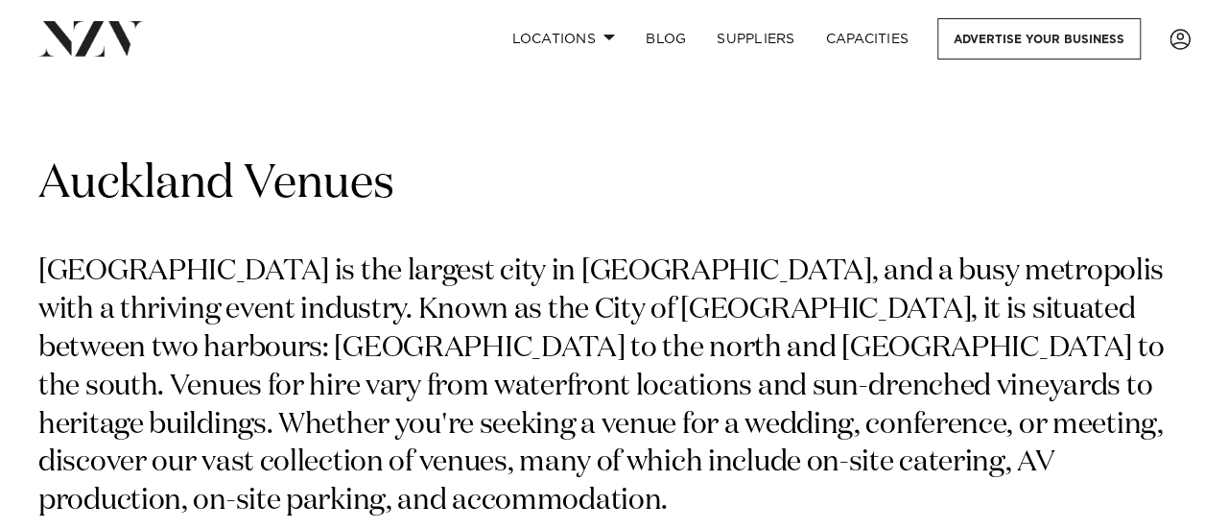
scroll to position [384, 0]
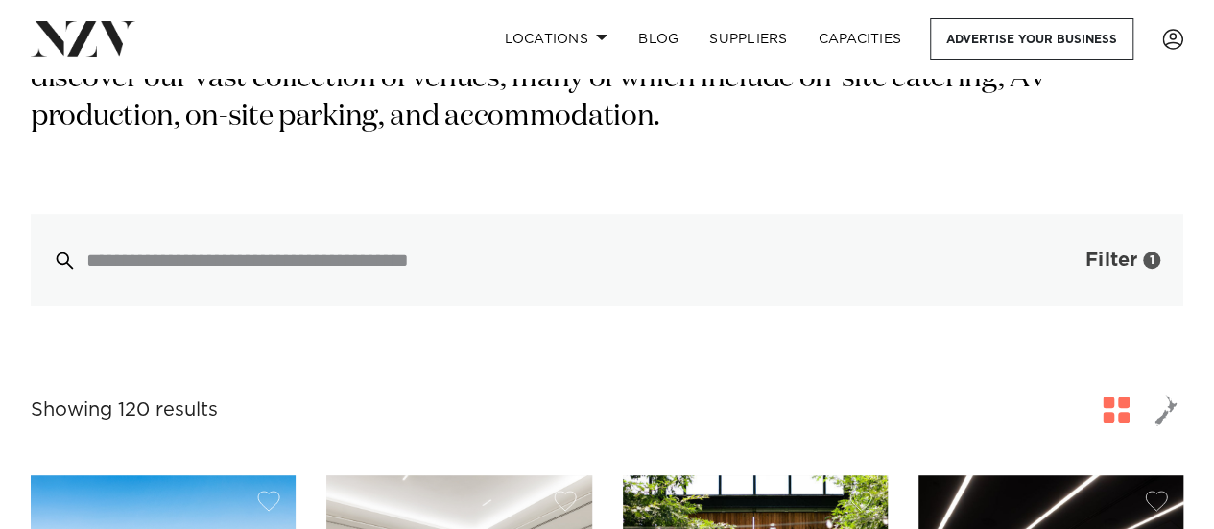
click at [1117, 250] on span "Filter" at bounding box center [1111, 259] width 52 height 19
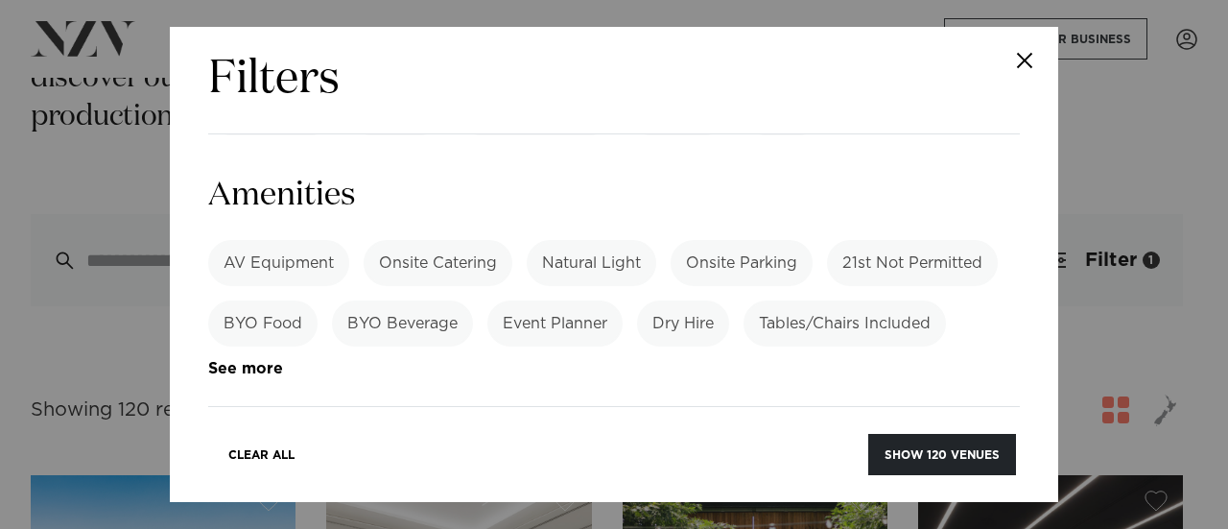
scroll to position [1343, 0]
click at [571, 480] on label "Meeting" at bounding box center [555, 503] width 91 height 46
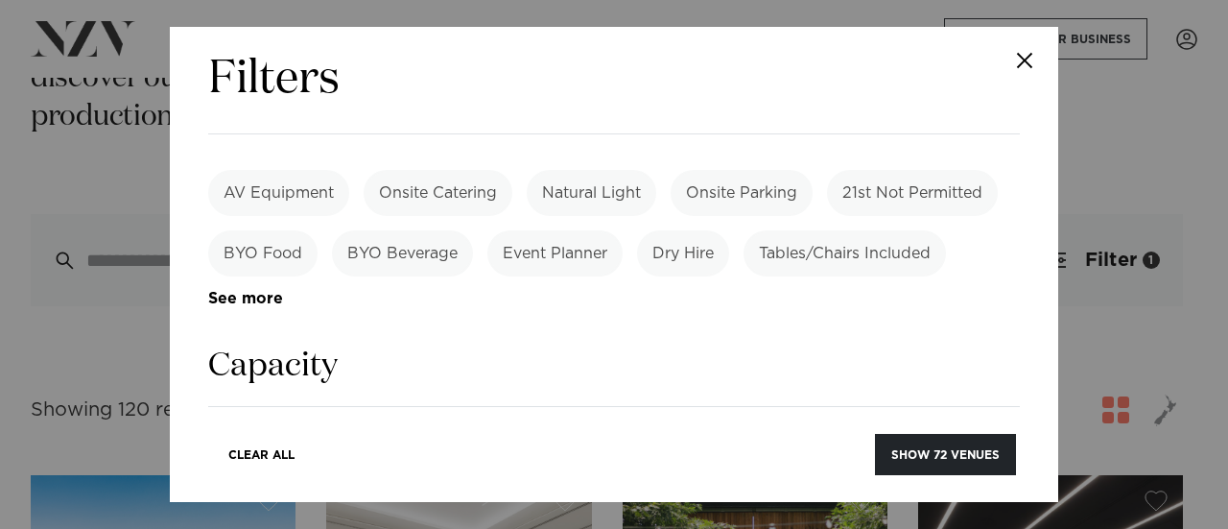
scroll to position [1439, 0]
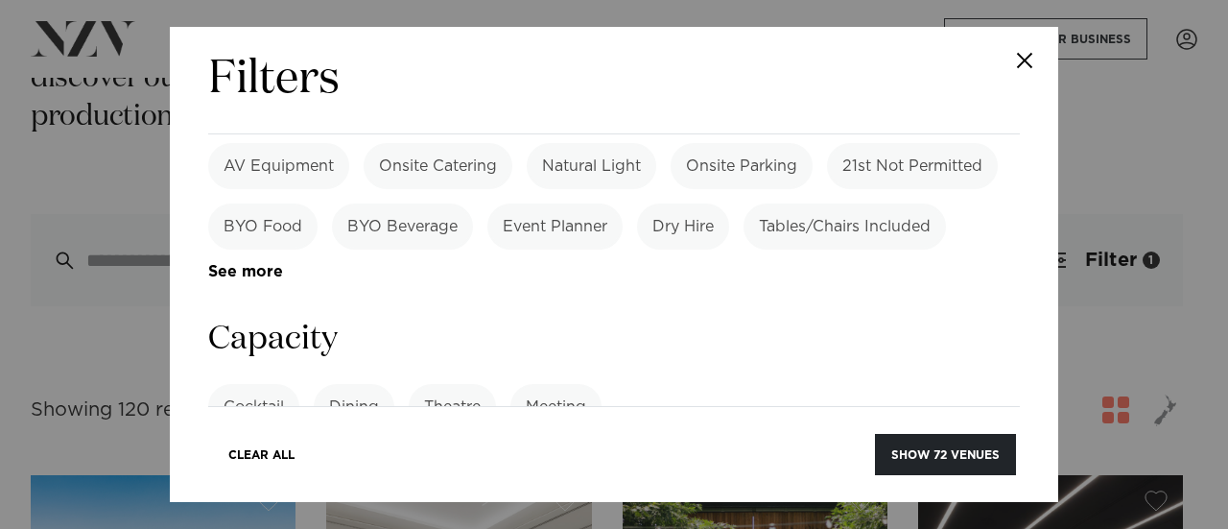
click at [451, 384] on label "Theatre" at bounding box center [452, 407] width 87 height 46
click at [424, 384] on label "Theatre" at bounding box center [452, 407] width 87 height 46
click at [644, 453] on input "number" at bounding box center [614, 479] width 812 height 52
click at [552, 384] on label "Meeting" at bounding box center [555, 407] width 91 height 46
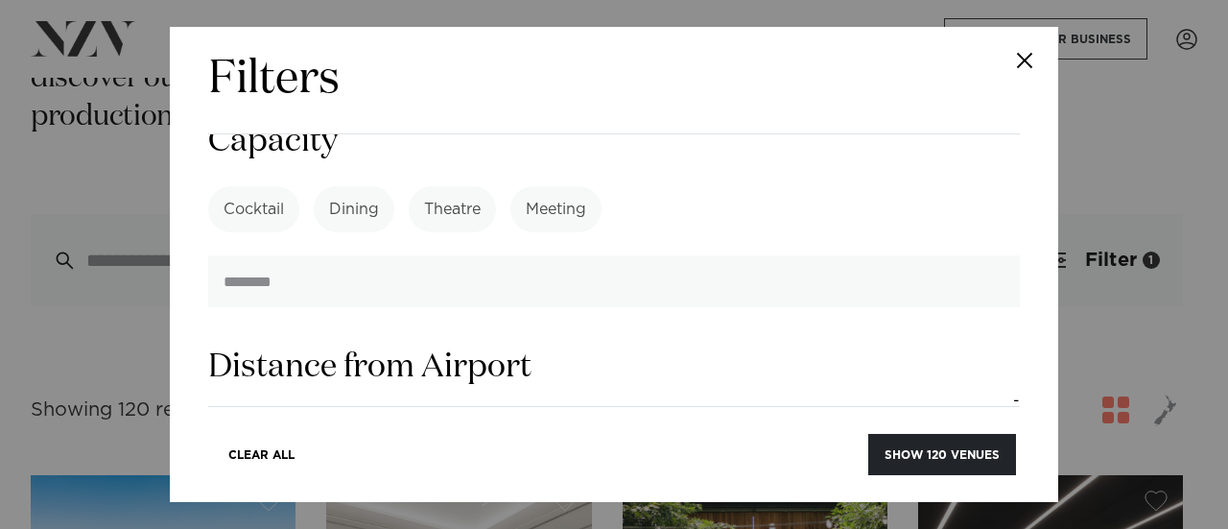
scroll to position [1727, 0]
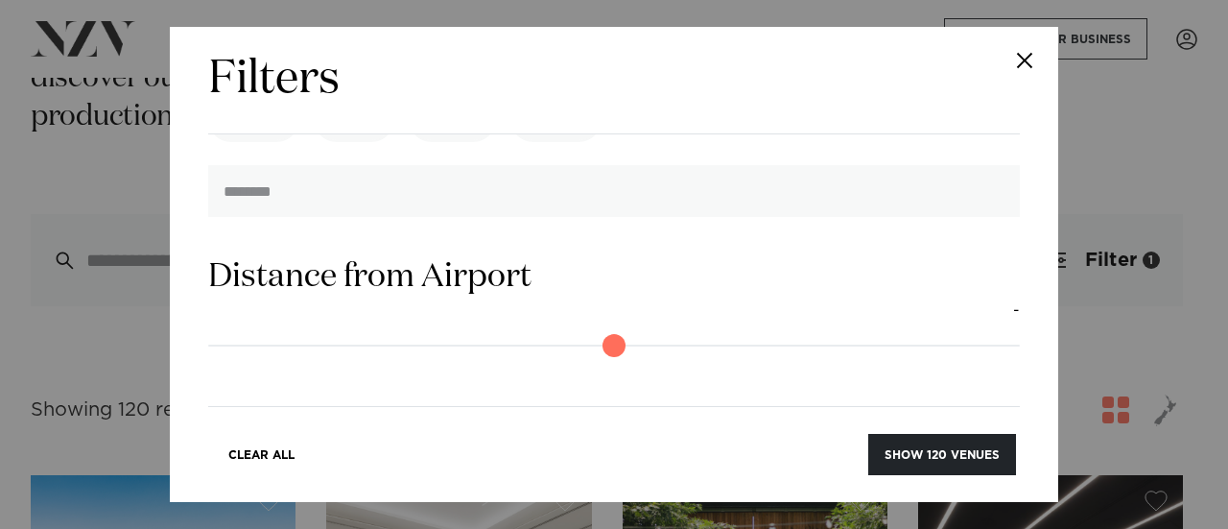
drag, startPoint x: 219, startPoint y: 313, endPoint x: 41, endPoint y: 312, distance: 177.5
click at [208, 480] on input "range" at bounding box center [614, 495] width 812 height 31
drag, startPoint x: 222, startPoint y: 315, endPoint x: 249, endPoint y: 315, distance: 27.8
click at [249, 480] on input "range" at bounding box center [614, 495] width 812 height 31
type input "*"
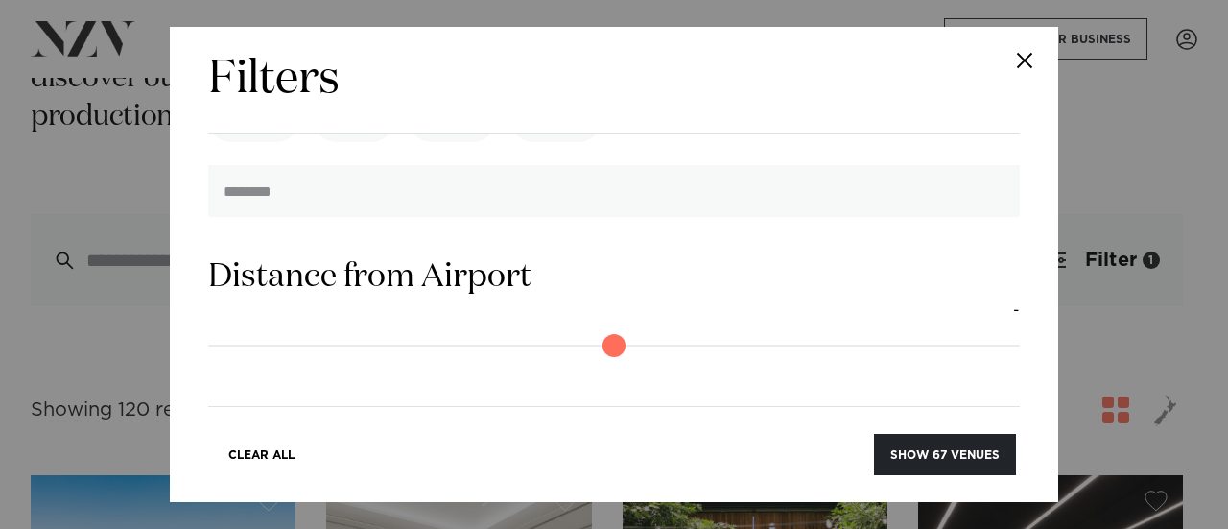
click at [256, 480] on input "range" at bounding box center [614, 495] width 812 height 31
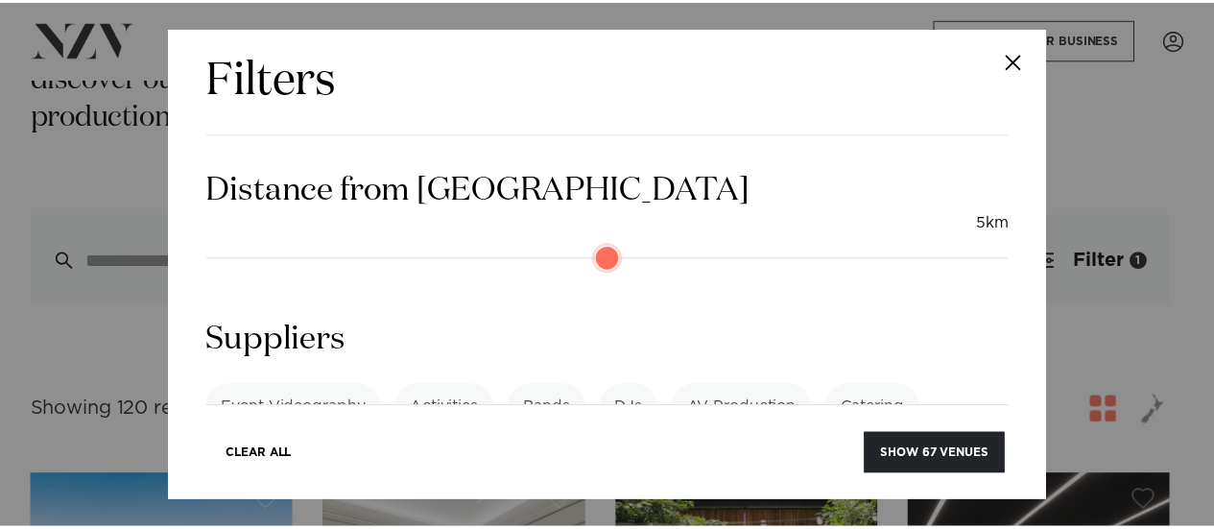
scroll to position [1966, 0]
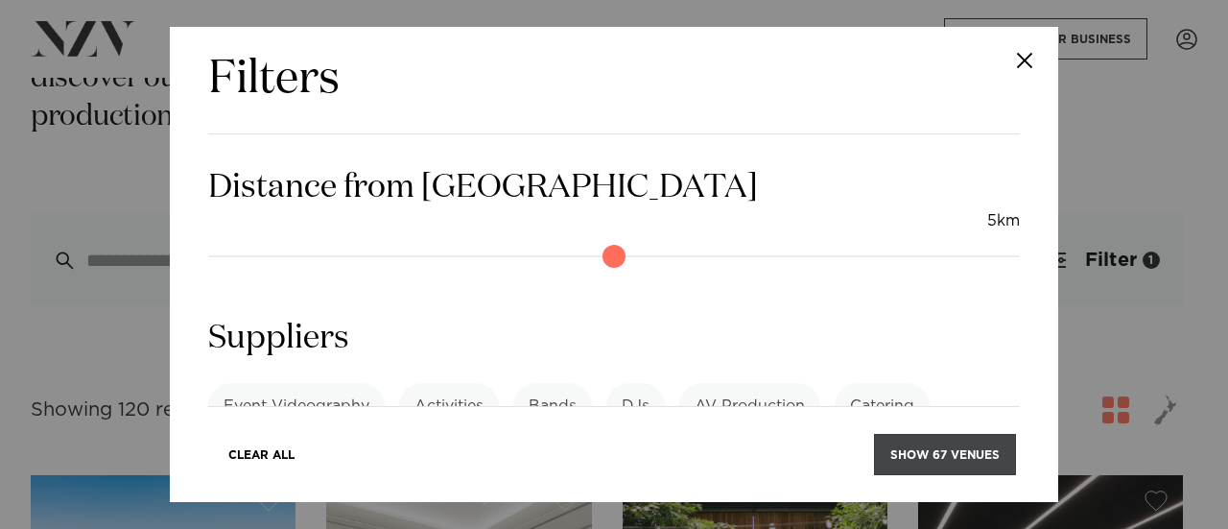
click at [904, 454] on button "Show 67 venues" at bounding box center [945, 454] width 142 height 41
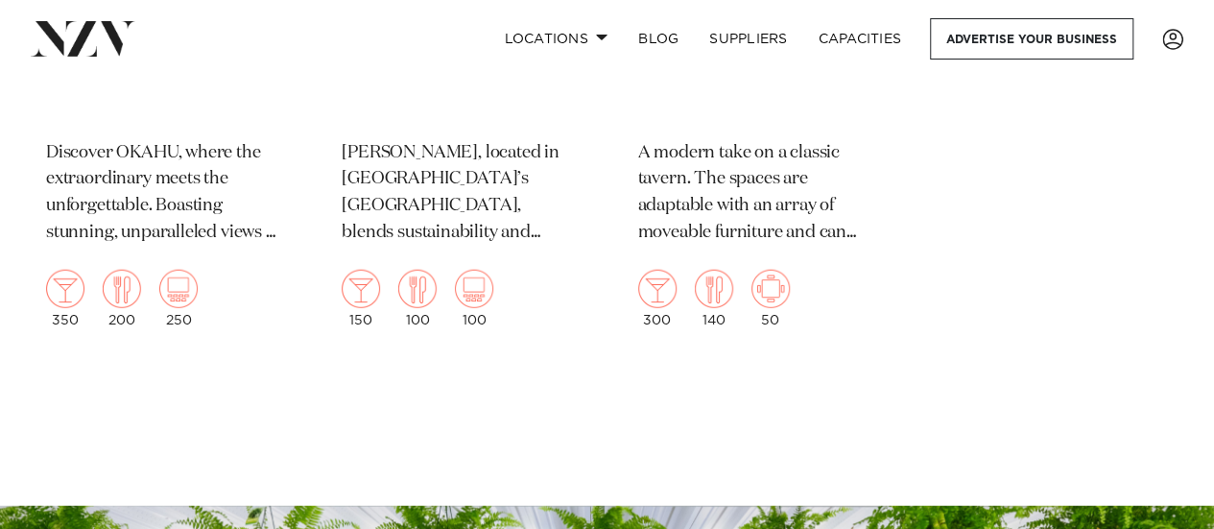
scroll to position [13623, 0]
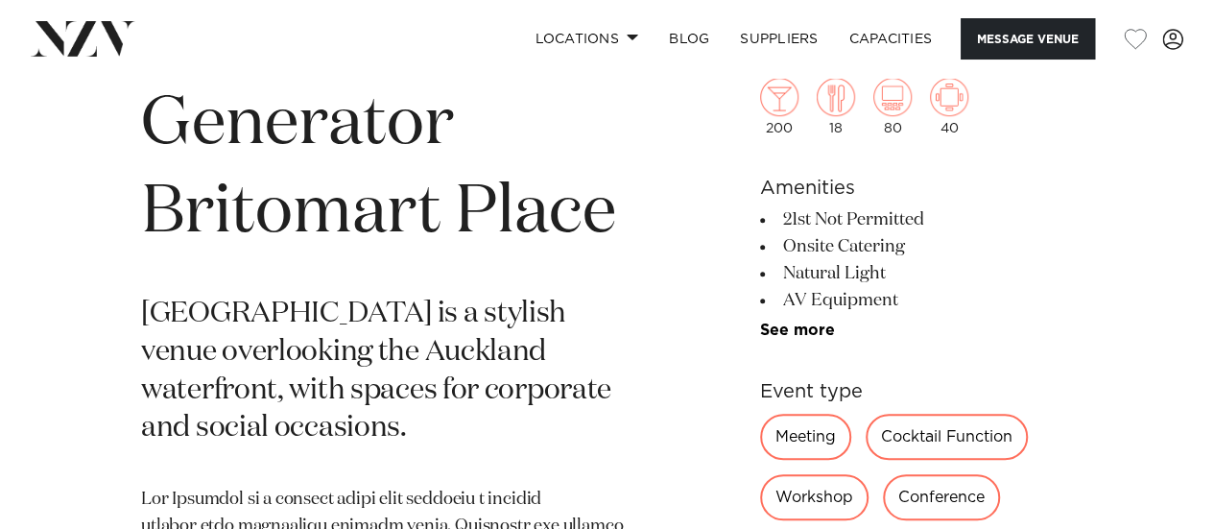
scroll to position [576, 0]
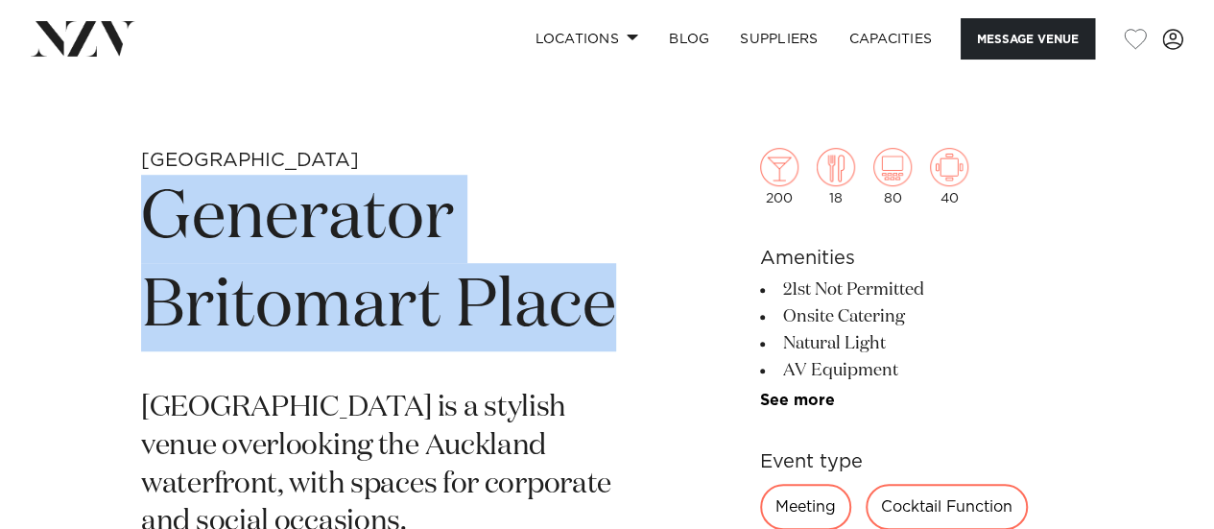
drag, startPoint x: 146, startPoint y: 216, endPoint x: 632, endPoint y: 312, distance: 495.8
copy h1 "Generator Britomart Place"
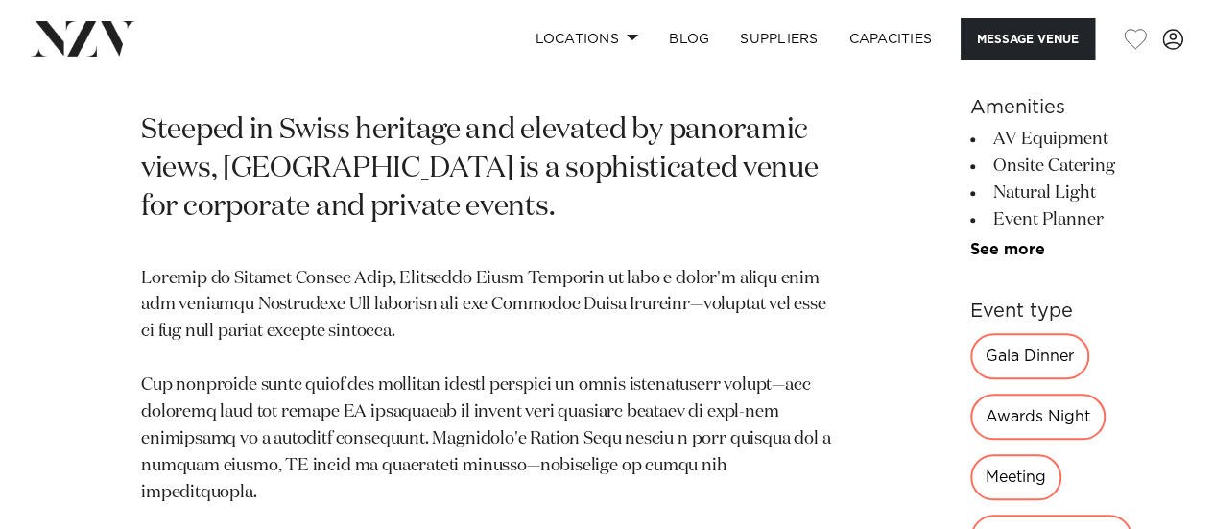
scroll to position [768, 0]
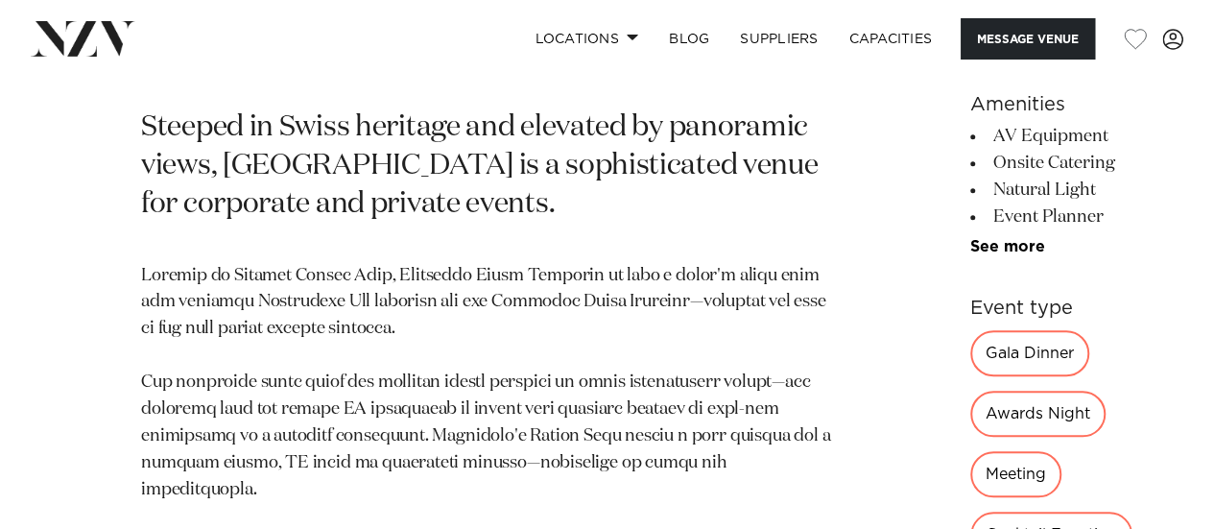
click at [608, 224] on p "Steeped in Swiss heritage and elevated by panoramic views, [GEOGRAPHIC_DATA] is…" at bounding box center [487, 166] width 693 height 115
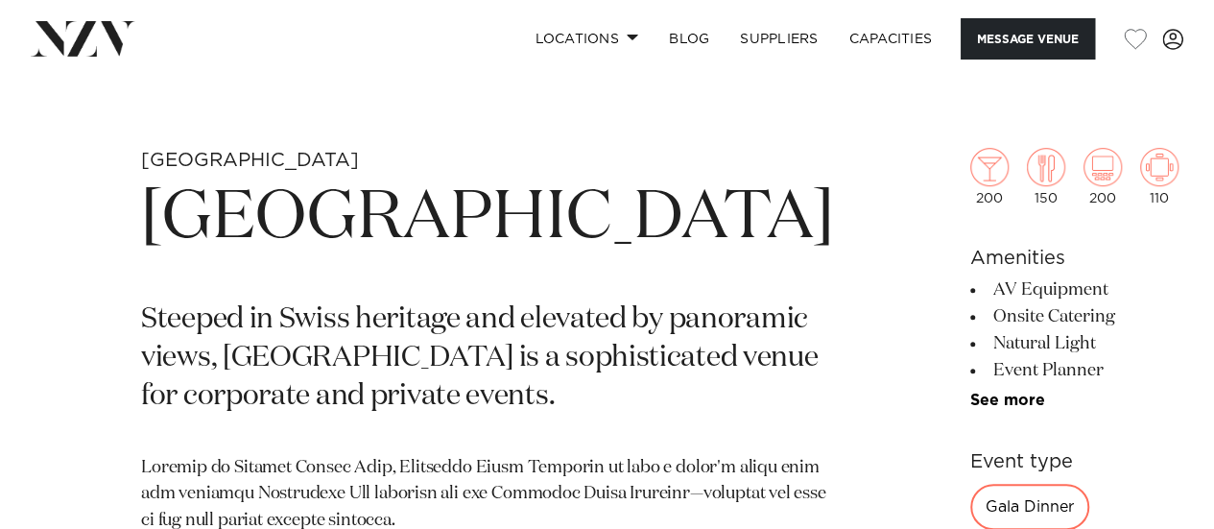
scroll to position [672, 0]
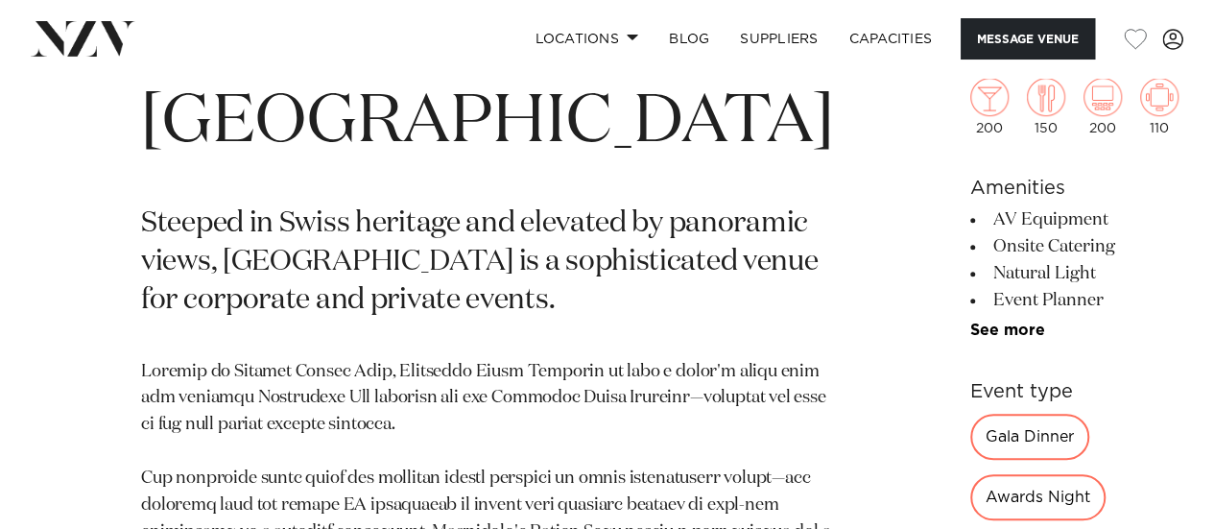
drag, startPoint x: 147, startPoint y: 122, endPoint x: 646, endPoint y: 208, distance: 506.3
copy h1 "[GEOGRAPHIC_DATA]"
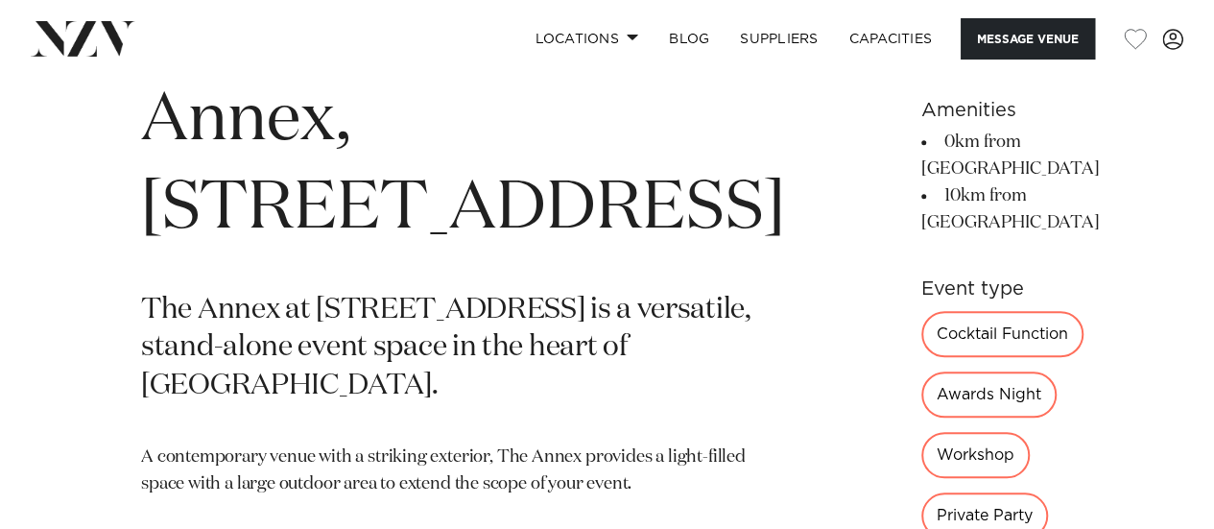
scroll to position [576, 0]
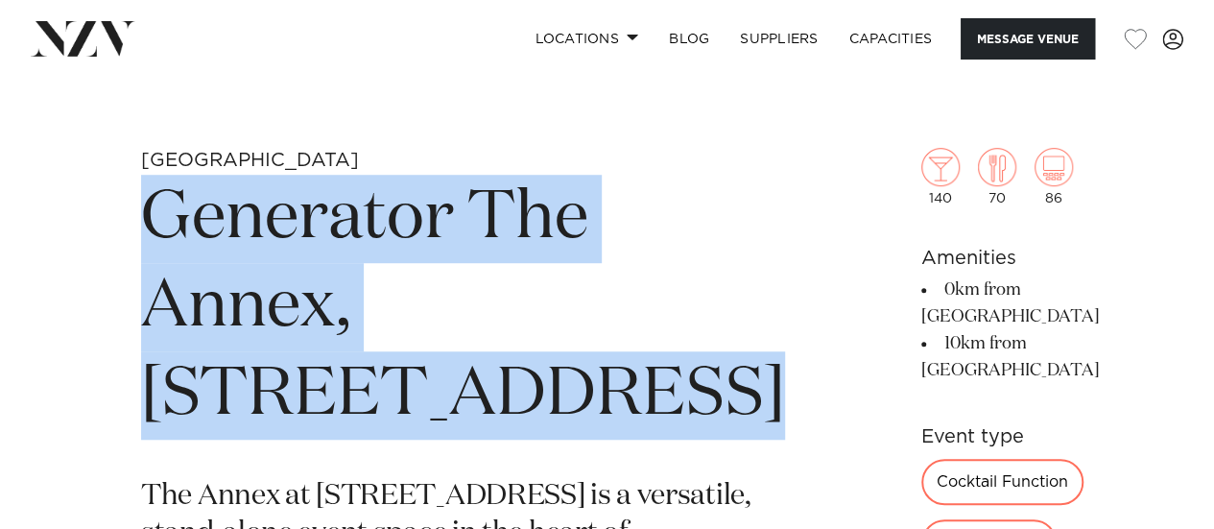
drag, startPoint x: 146, startPoint y: 199, endPoint x: 648, endPoint y: 398, distance: 540.0
copy h1 "Generator The Annex, 10 Madden Street"
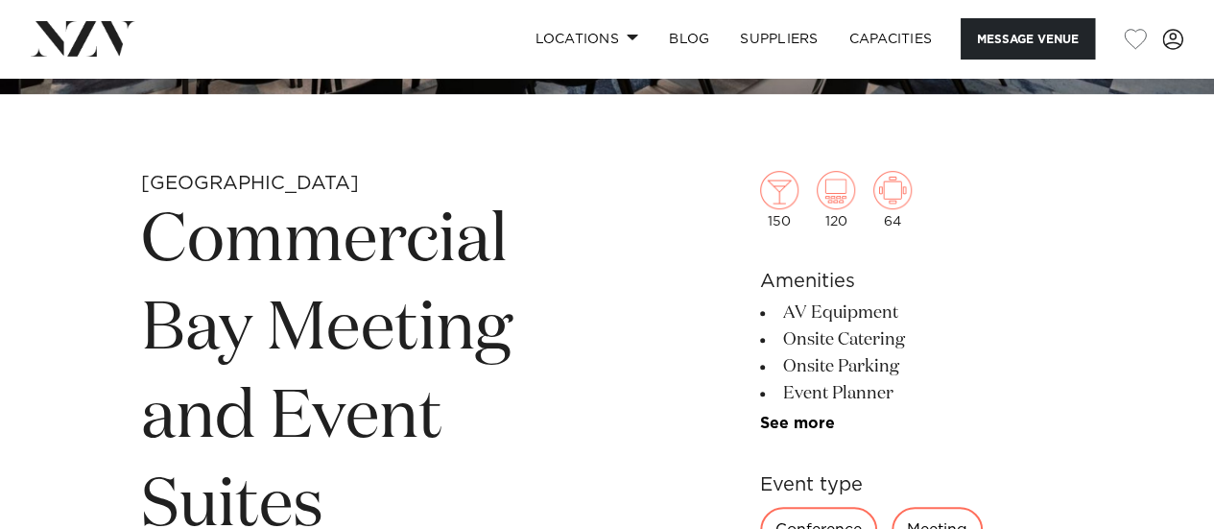
scroll to position [672, 0]
